Goal: Information Seeking & Learning: Learn about a topic

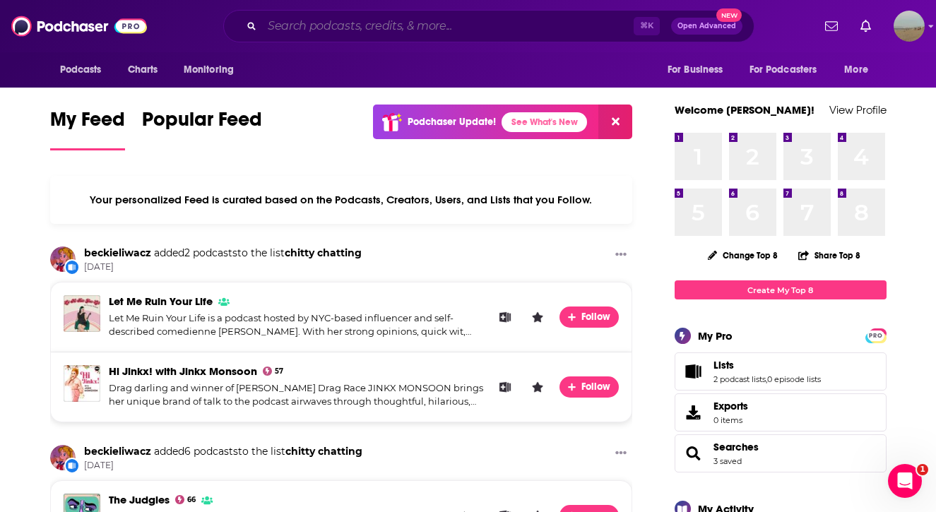
click at [317, 22] on input "Search podcasts, credits, & more..." at bounding box center [448, 26] width 372 height 23
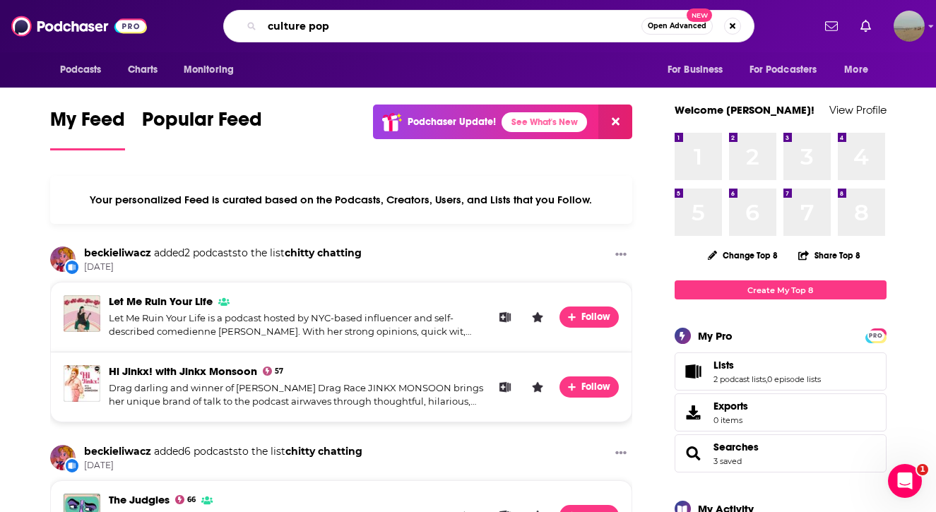
type input "culture pop"
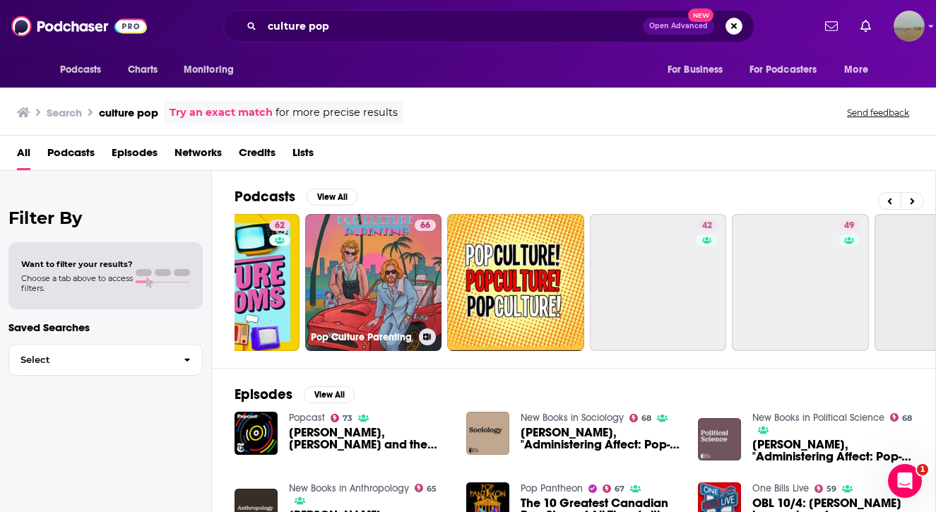
scroll to position [0, 596]
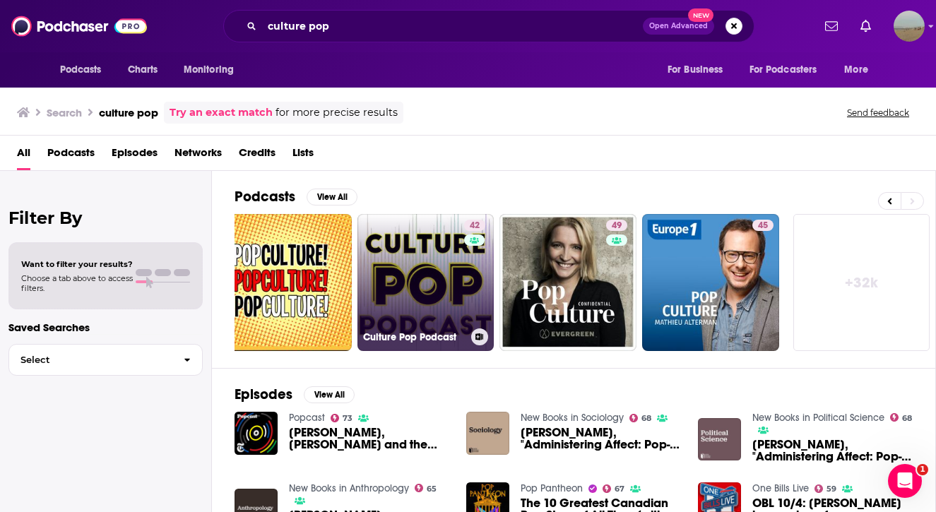
click at [409, 284] on link "42 Culture Pop Podcast" at bounding box center [425, 282] width 137 height 137
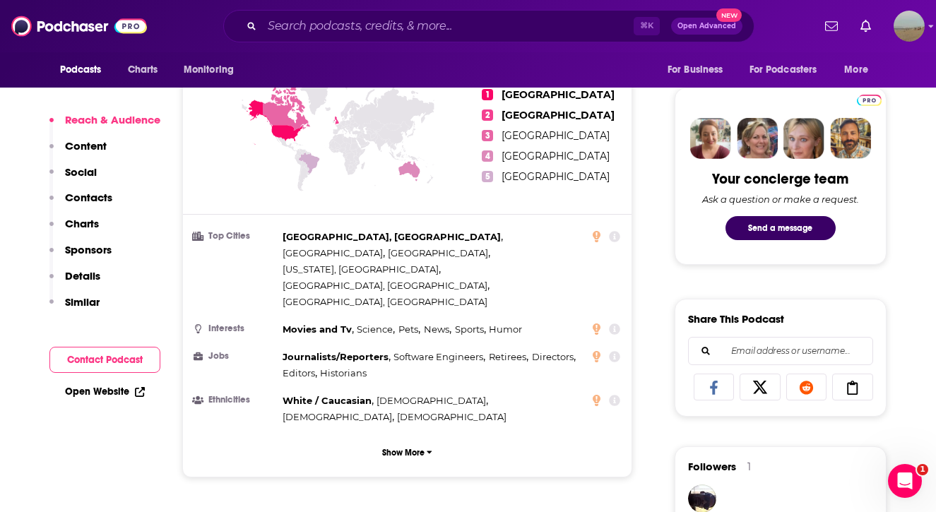
scroll to position [644, 0]
